Goal: Find specific page/section: Find specific page/section

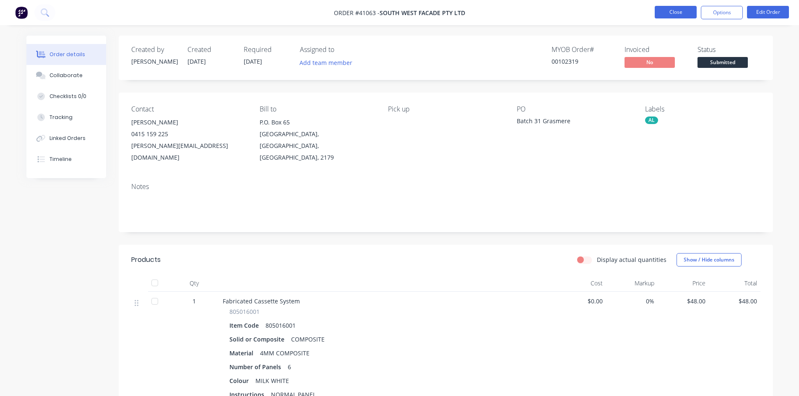
click at [671, 13] on button "Close" at bounding box center [675, 12] width 42 height 13
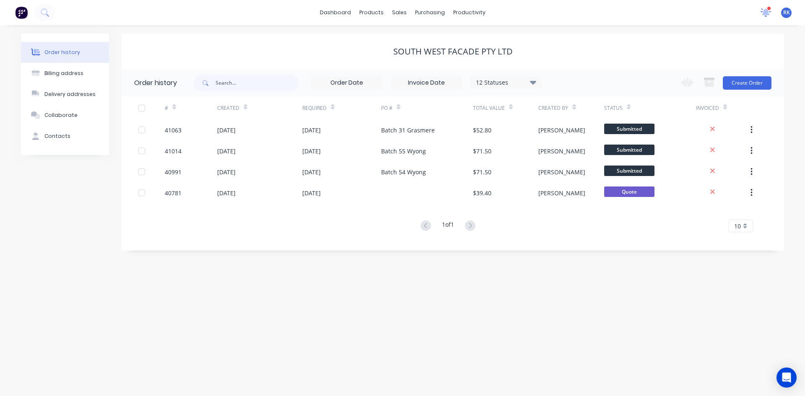
click at [768, 14] on icon at bounding box center [765, 12] width 8 height 8
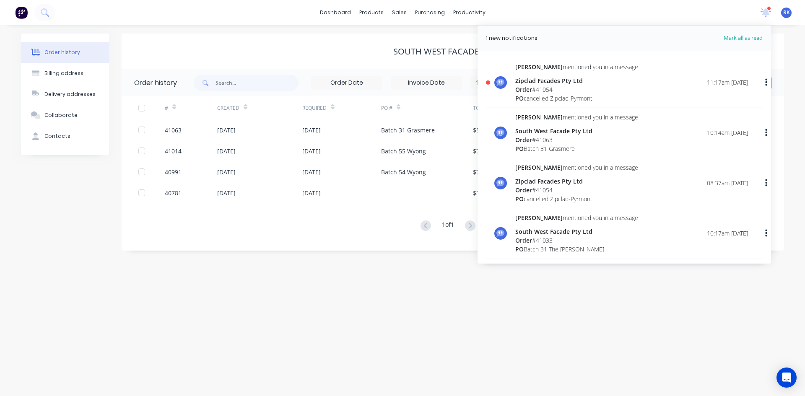
click at [530, 91] on span "Order" at bounding box center [523, 90] width 17 height 8
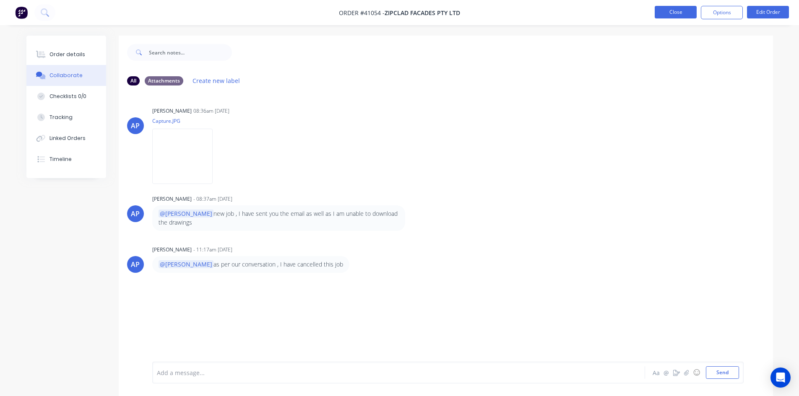
click at [676, 13] on button "Close" at bounding box center [675, 12] width 42 height 13
